Goal: Task Accomplishment & Management: Manage account settings

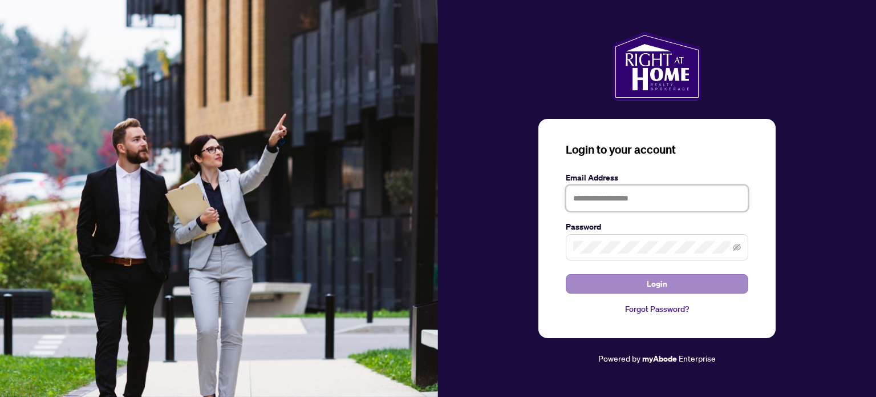
type input "**********"
click at [670, 289] on button "Login" at bounding box center [657, 283] width 183 height 19
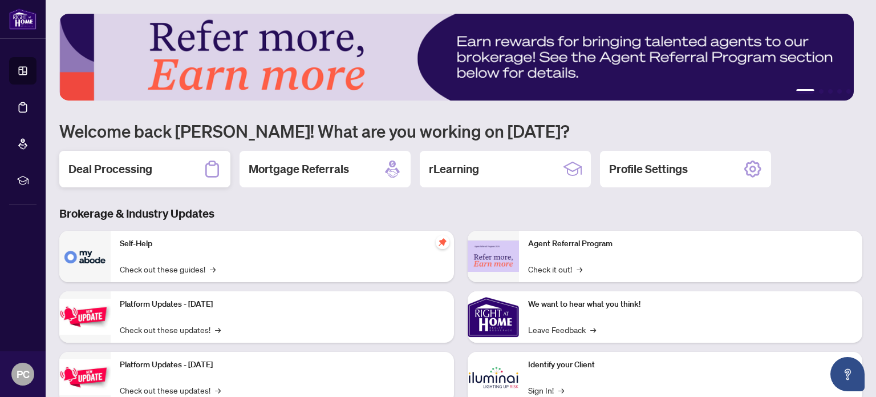
click at [119, 161] on h2 "Deal Processing" at bounding box center [110, 169] width 84 height 16
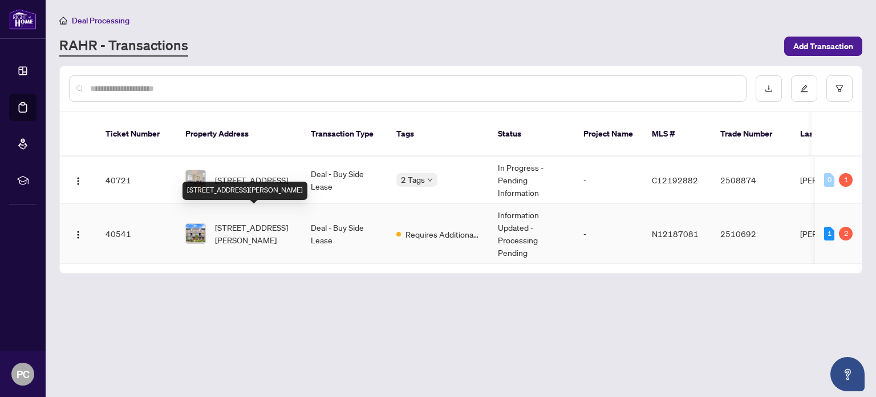
click at [259, 221] on span "[STREET_ADDRESS][PERSON_NAME]" at bounding box center [254, 233] width 78 height 25
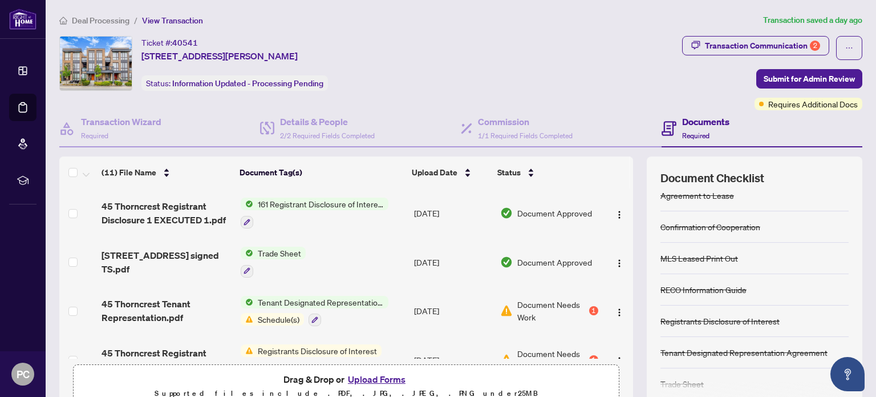
scroll to position [14, 0]
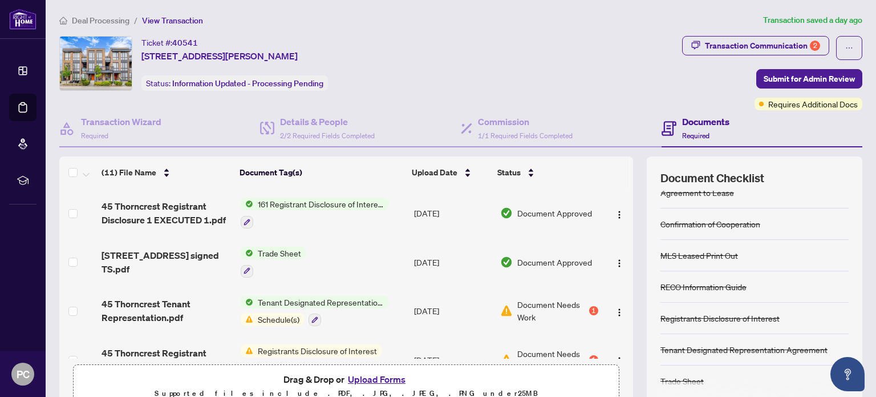
click at [696, 315] on div "Registrants Disclosure of Interest" at bounding box center [720, 317] width 119 height 13
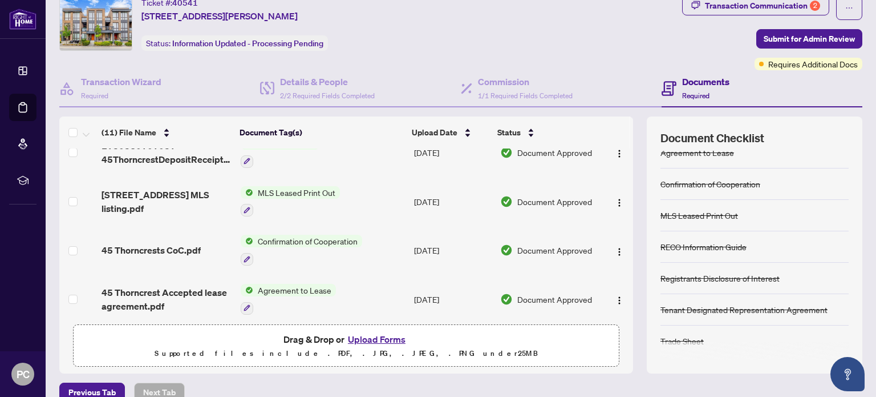
scroll to position [57, 0]
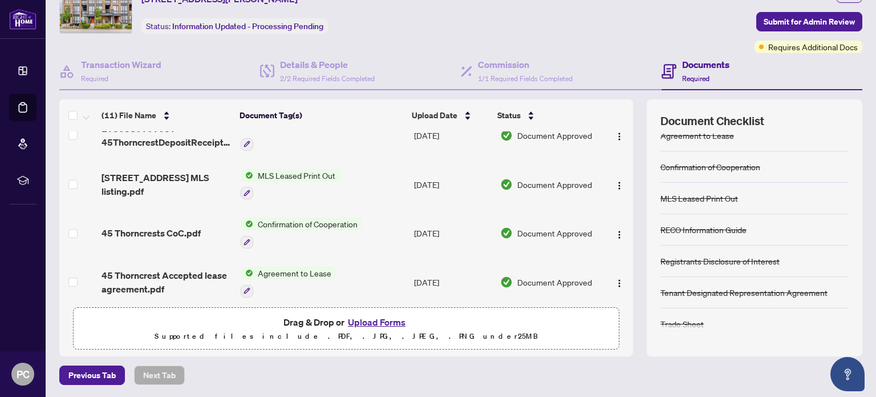
click at [367, 322] on button "Upload Forms" at bounding box center [377, 321] width 64 height 15
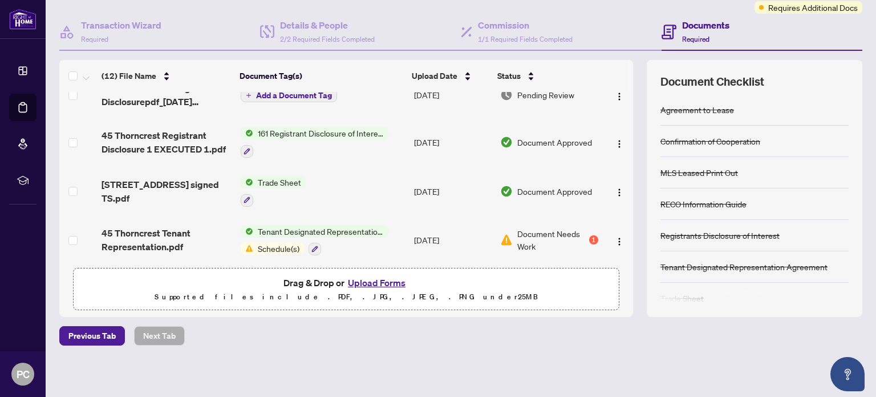
scroll to position [0, 0]
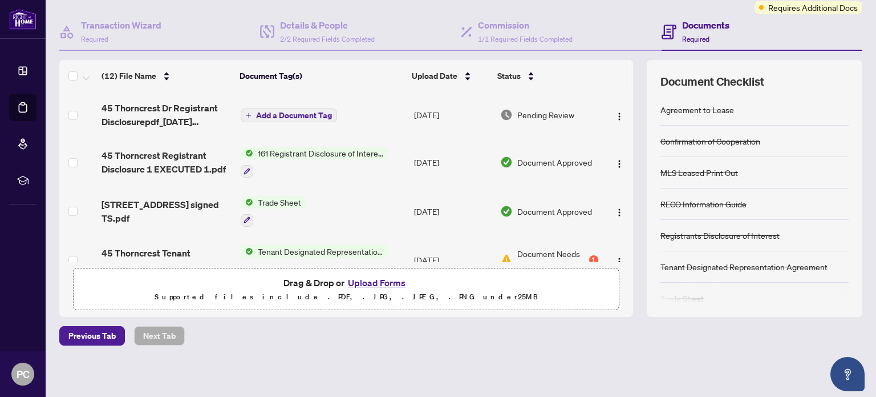
click at [271, 111] on span "Add a Document Tag" at bounding box center [294, 115] width 76 height 8
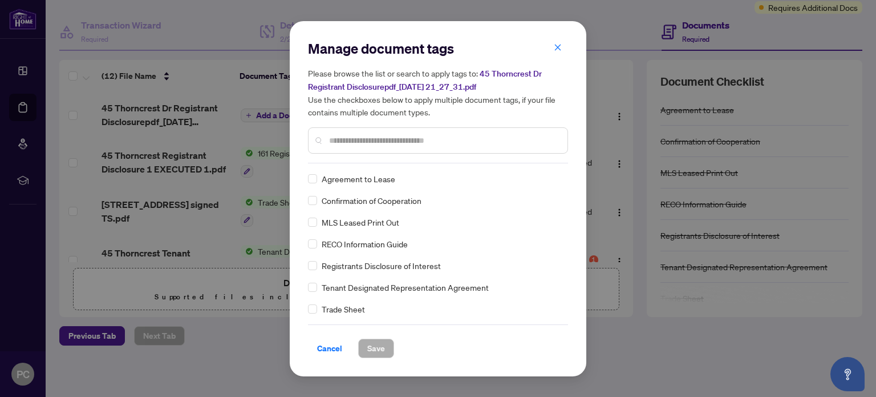
click at [395, 143] on input "text" at bounding box center [443, 140] width 229 height 13
click at [321, 350] on span "Cancel" at bounding box center [329, 348] width 25 height 18
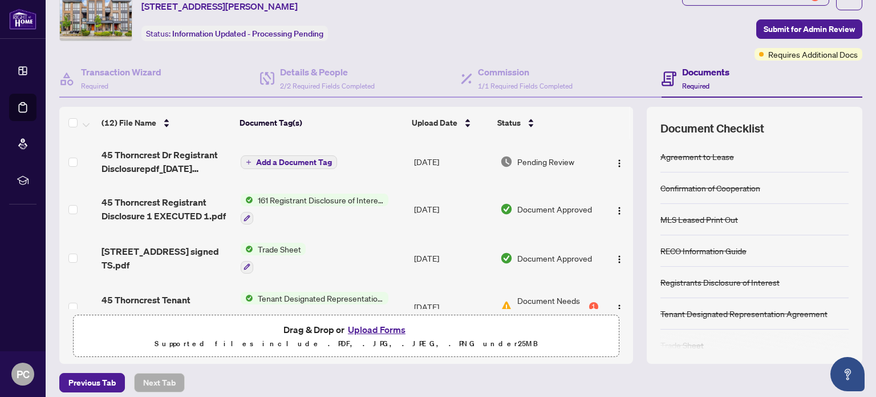
scroll to position [39, 0]
